Goal: Communication & Community: Answer question/provide support

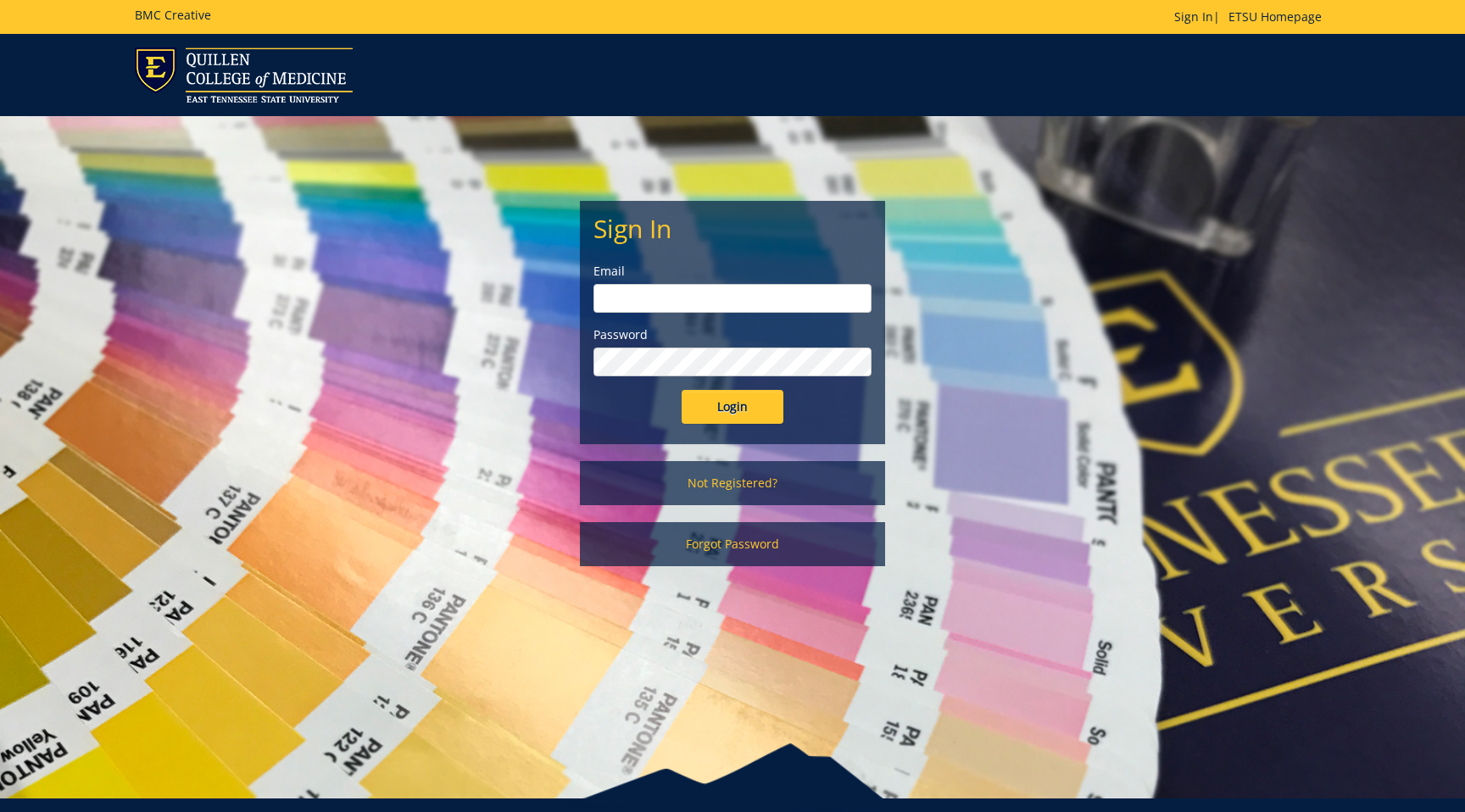
click at [685, 289] on input "email" at bounding box center [732, 298] width 278 height 28
type input "[EMAIL_ADDRESS][DOMAIN_NAME]"
click at [737, 410] on input "Login" at bounding box center [732, 407] width 102 height 34
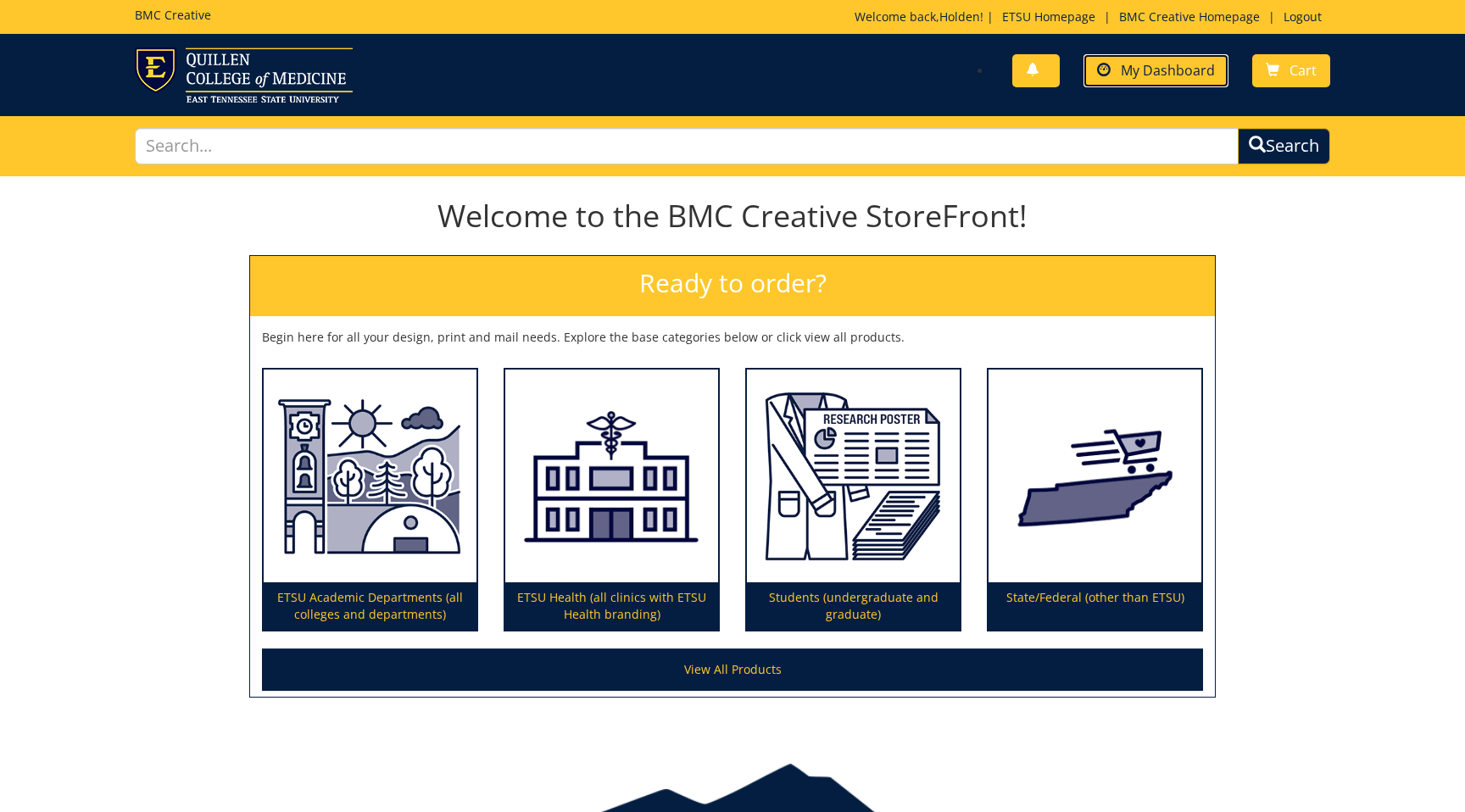
click at [1134, 82] on link "My Dashboard" at bounding box center [1155, 70] width 145 height 33
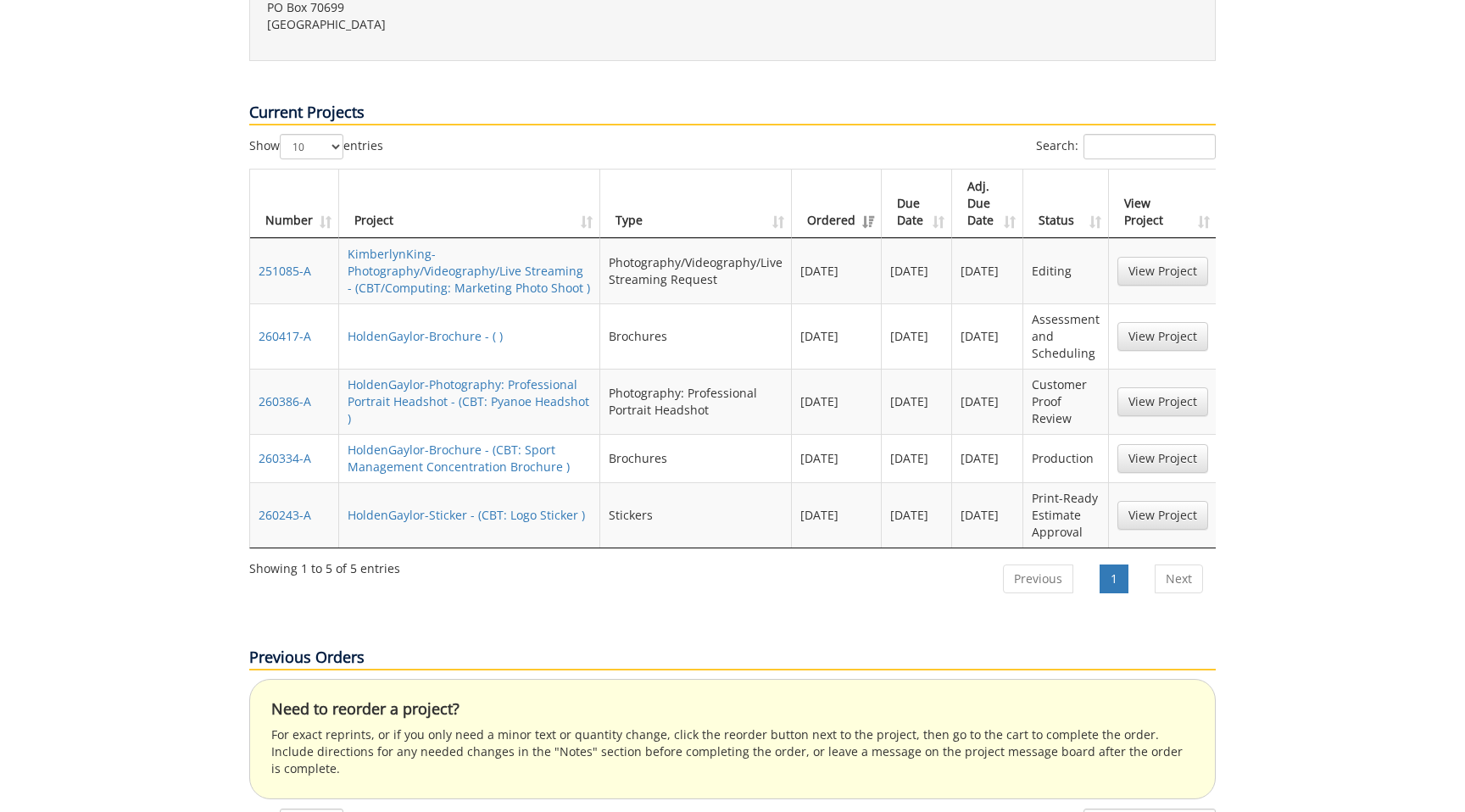
scroll to position [681, 0]
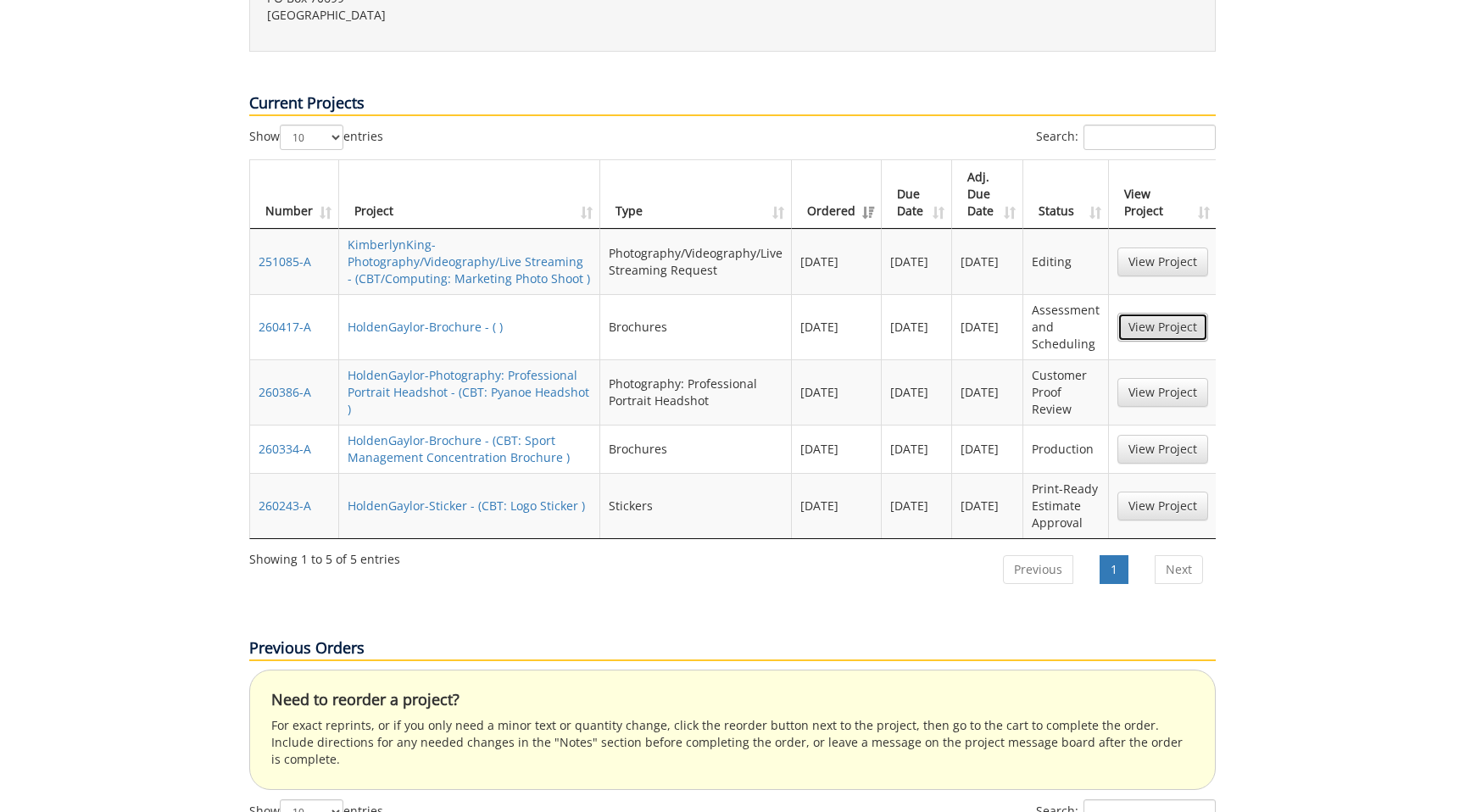
click at [1128, 313] on link "View Project" at bounding box center [1163, 327] width 90 height 28
click at [1140, 491] on link "View Project" at bounding box center [1163, 505] width 90 height 28
click at [1140, 378] on link "View Project" at bounding box center [1163, 392] width 90 height 28
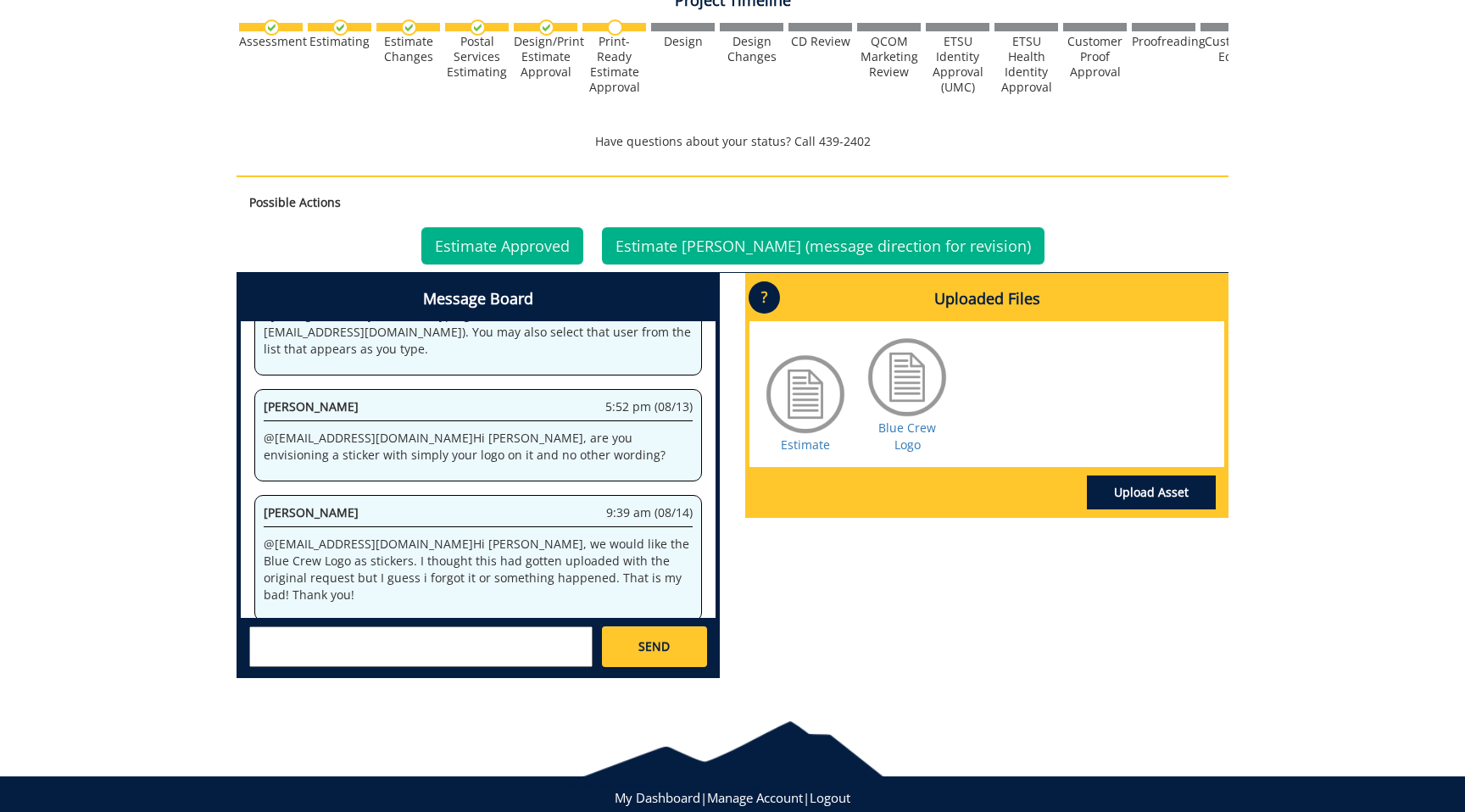
scroll to position [582, 0]
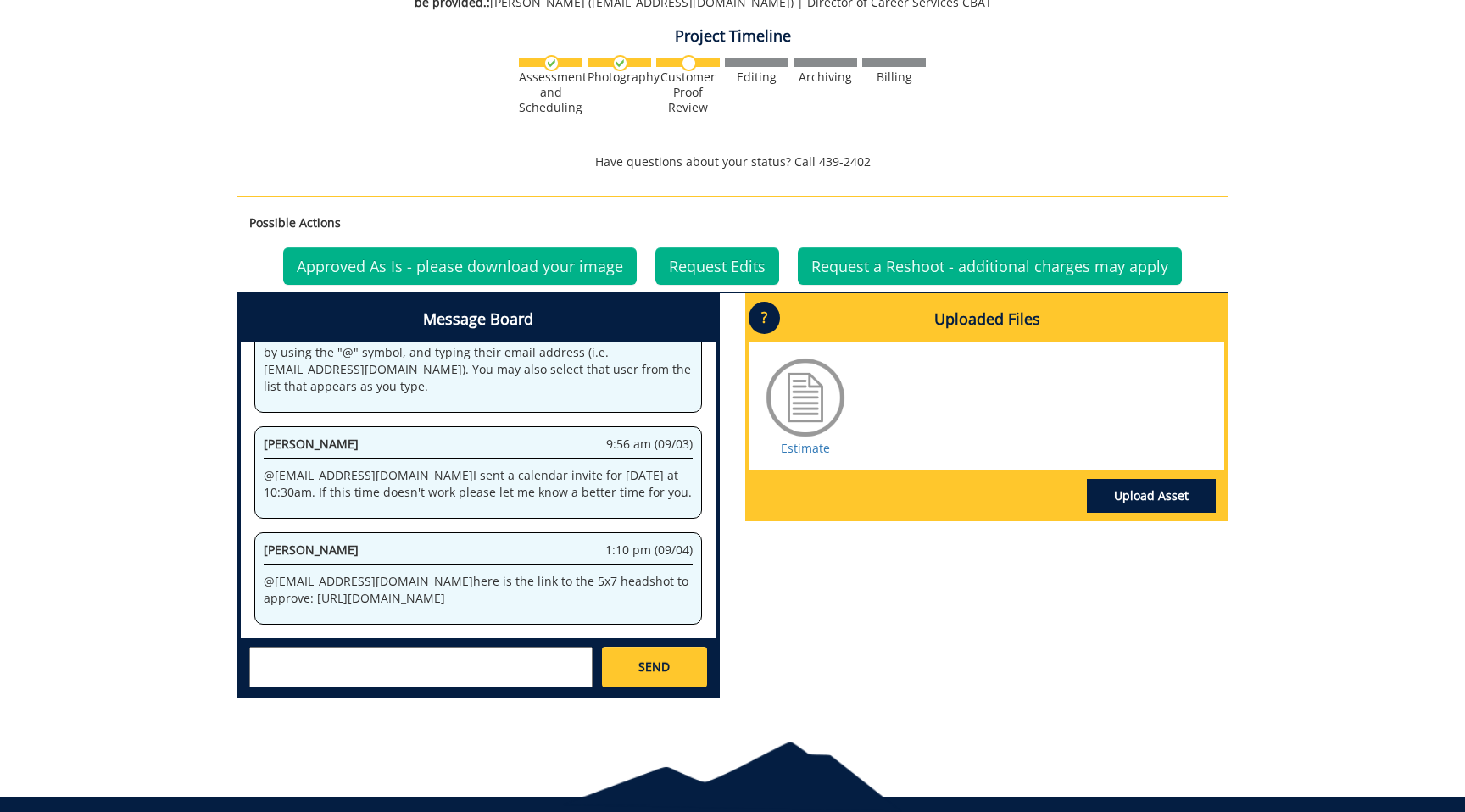
scroll to position [586, 0]
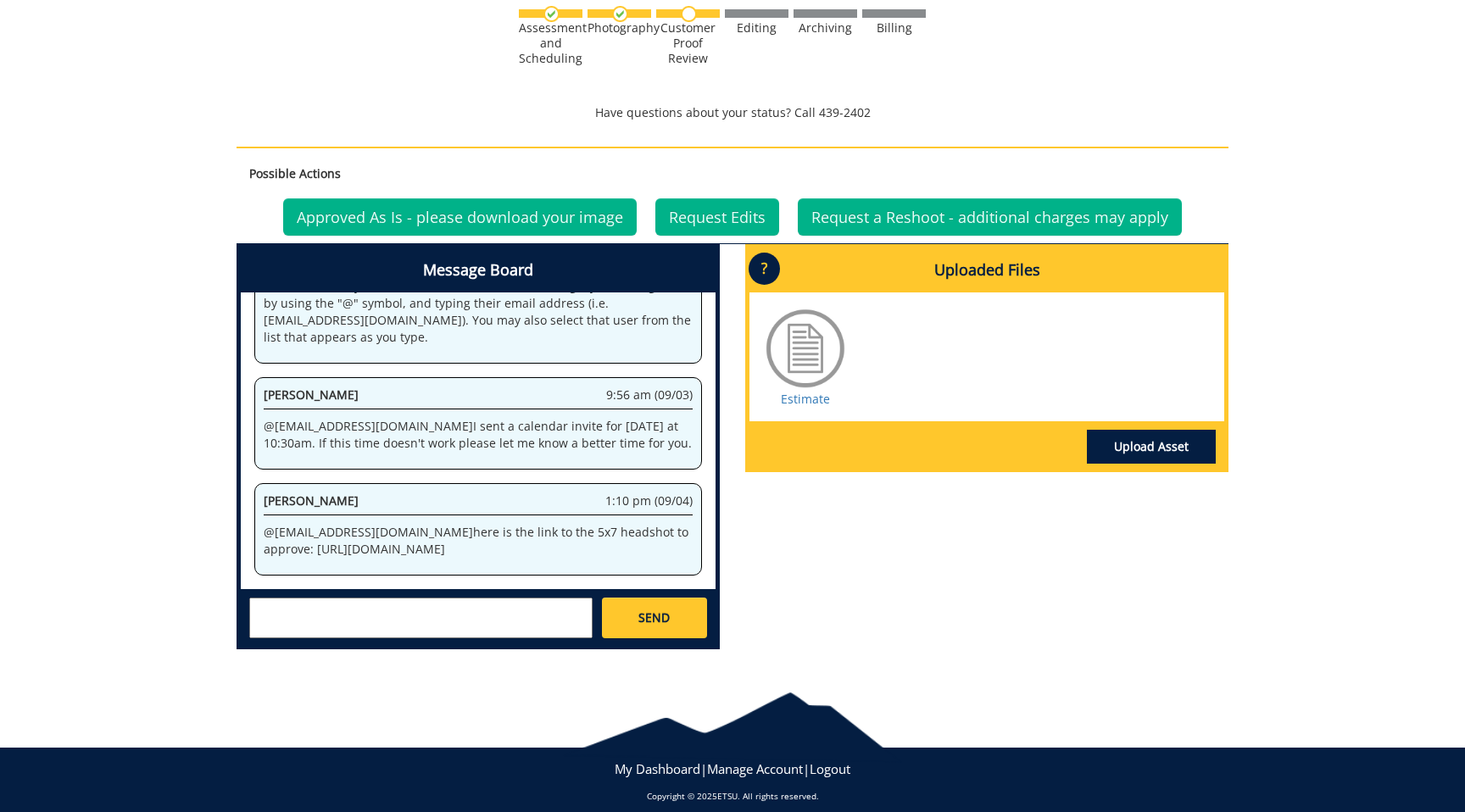
drag, startPoint x: 410, startPoint y: 549, endPoint x: 245, endPoint y: 501, distance: 171.8
click at [245, 501] on div "System 11:00 am (08/28) Welcome to the Project Messenger. All messages will app…" at bounding box center [477, 441] width 474 height 297
copy p "[URL][DOMAIN_NAME]"
click at [447, 610] on textarea at bounding box center [420, 618] width 343 height 41
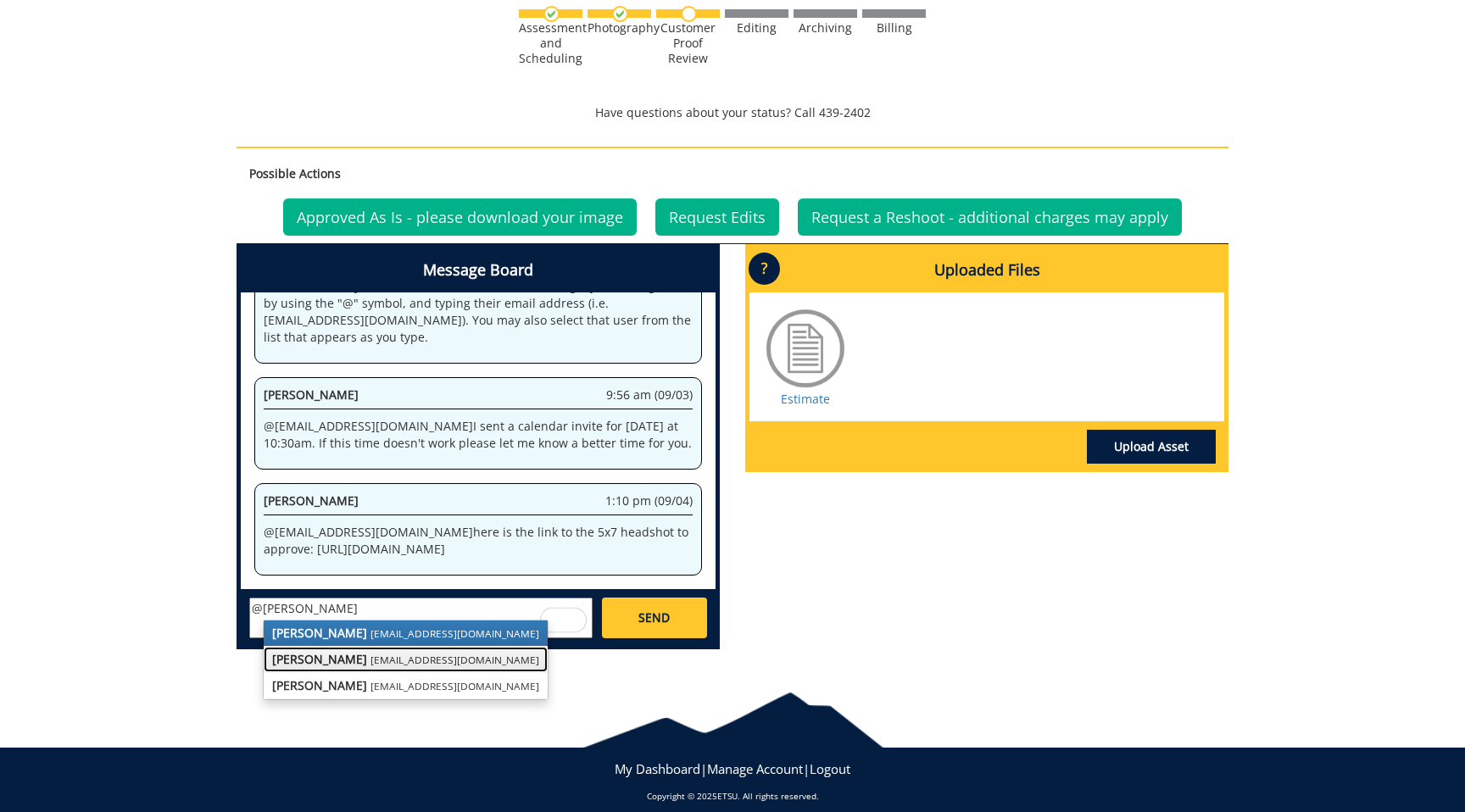
click at [407, 668] on link "[PERSON_NAME] [EMAIL_ADDRESS][DOMAIN_NAME]" at bounding box center [405, 659] width 284 height 26
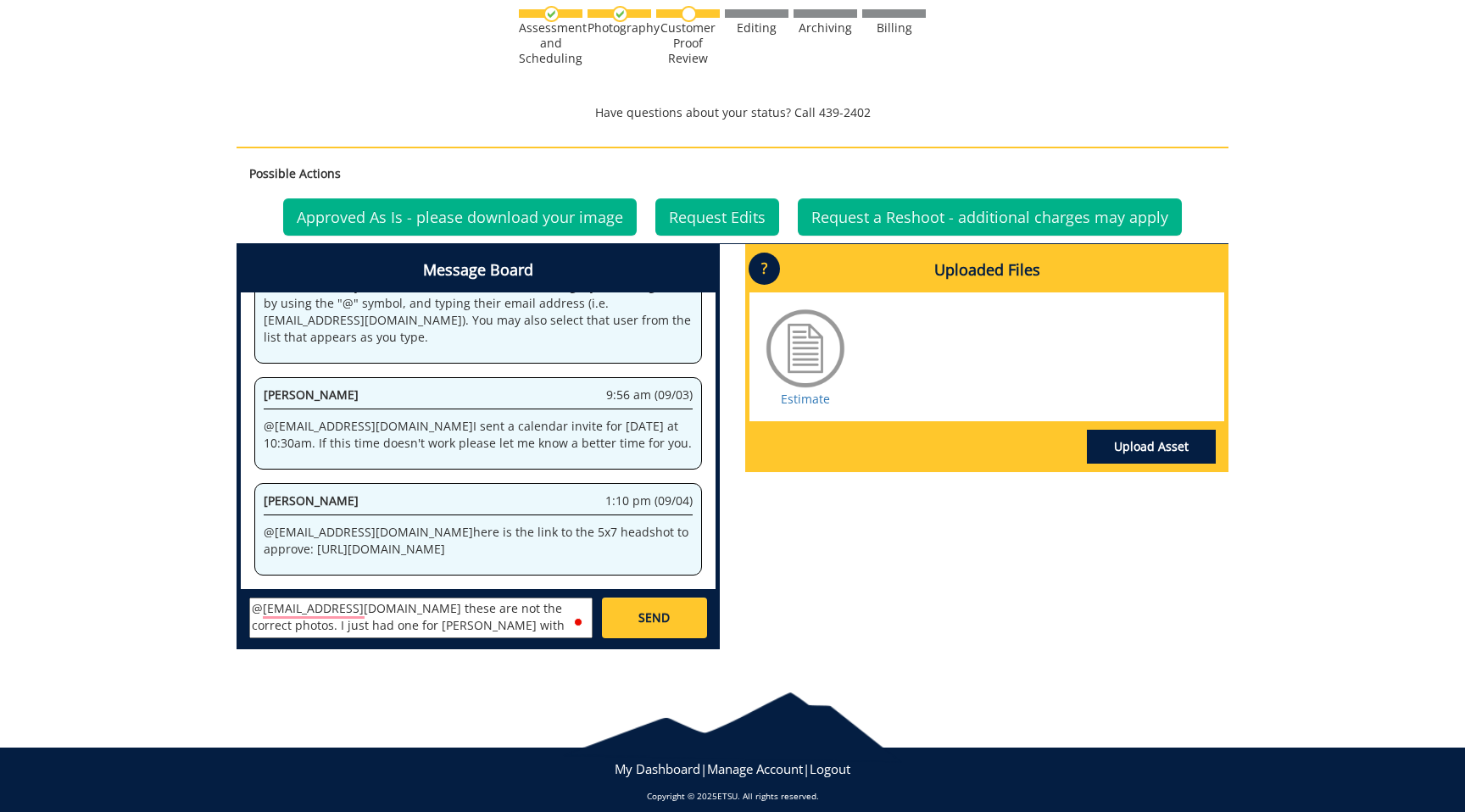
type textarea "@[EMAIL_ADDRESS][DOMAIN_NAME] these are not the correct photos. I just had one …"
click at [673, 622] on link "SEND" at bounding box center [654, 618] width 106 height 41
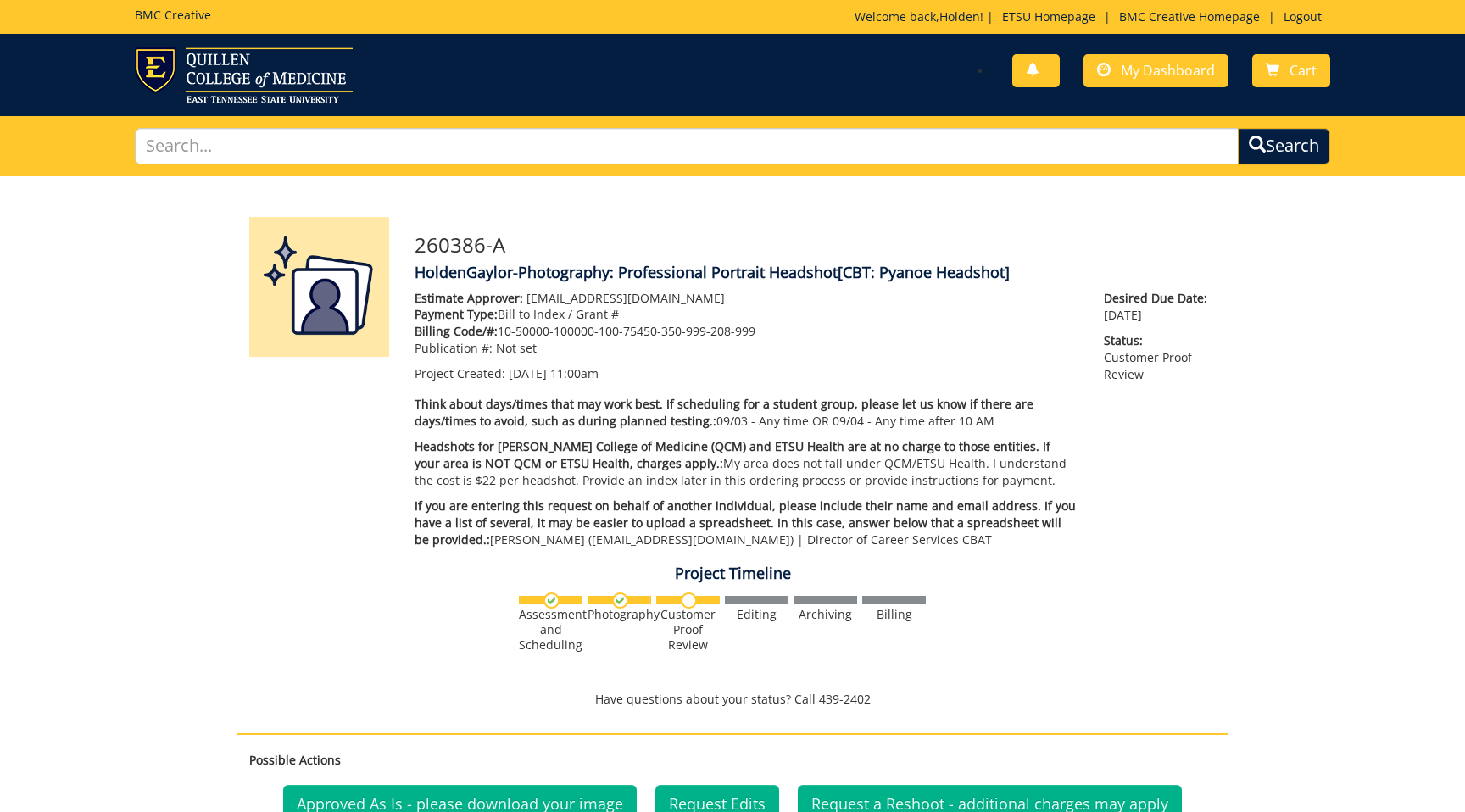
scroll to position [1292, 0]
